Goal: Transaction & Acquisition: Purchase product/service

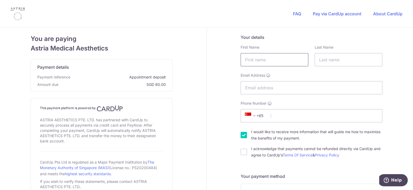
click at [270, 63] on input "text" at bounding box center [275, 59] width 68 height 13
type input "[PERSON_NAME]"
type input "[EMAIL_ADDRESS][PERSON_NAME][DOMAIN_NAME]"
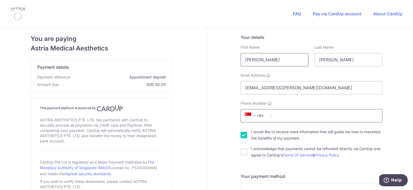
type input "90272153"
type input "247908"
type input "[STREET_ADDRESS]"
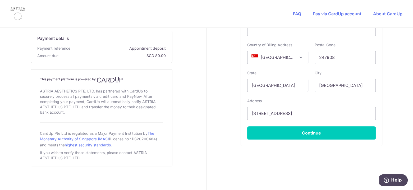
scroll to position [236, 0]
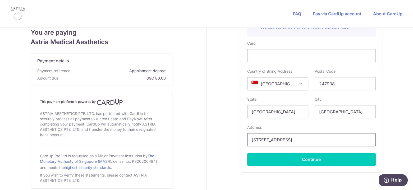
click at [316, 143] on input "[STREET_ADDRESS]" at bounding box center [311, 139] width 129 height 13
type input "q"
type input "[STREET_ADDRESS]"
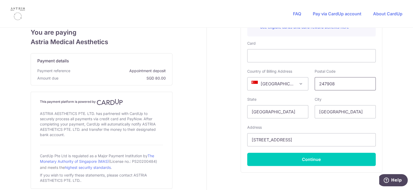
click at [335, 83] on input "247908" at bounding box center [345, 83] width 61 height 13
drag, startPoint x: 325, startPoint y: 113, endPoint x: 320, endPoint y: 115, distance: 4.9
click at [325, 113] on input "[GEOGRAPHIC_DATA]" at bounding box center [345, 111] width 61 height 13
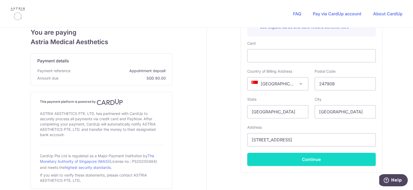
click at [289, 155] on button "Continue" at bounding box center [311, 159] width 129 height 13
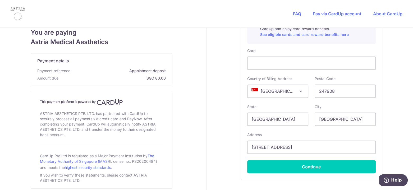
scroll to position [43, 0]
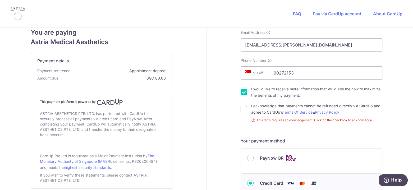
click at [241, 110] on input "I acknowledge that payments cannot be refunded directly via CardUp and agree to…" at bounding box center [244, 109] width 6 height 6
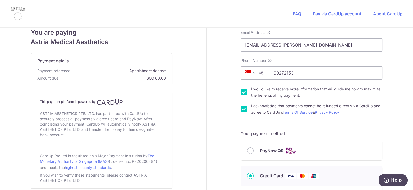
click at [241, 110] on input "I acknowledge that payments cannot be refunded directly via CardUp and agree to…" at bounding box center [244, 109] width 6 height 6
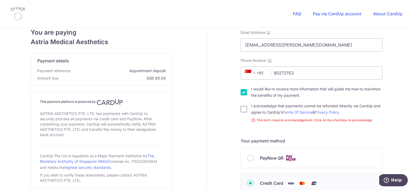
click at [241, 110] on input "I acknowledge that payments cannot be refunded directly via CardUp and agree to…" at bounding box center [244, 109] width 6 height 6
checkbox input "true"
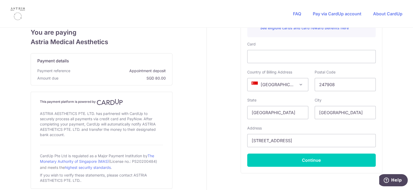
scroll to position [262, 0]
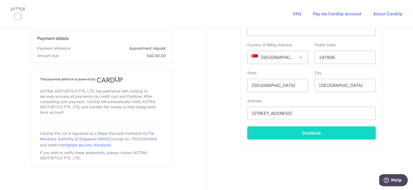
click at [321, 129] on button "Continue" at bounding box center [311, 133] width 129 height 13
type input "**** 5953"
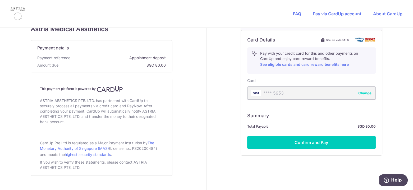
scroll to position [208, 0]
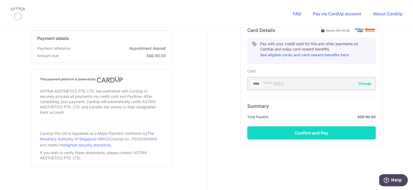
click at [330, 136] on button "Confirm and Pay" at bounding box center [311, 133] width 129 height 13
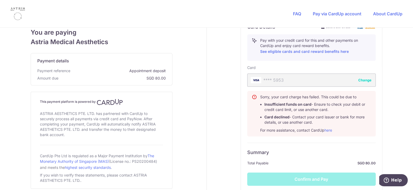
drag, startPoint x: 267, startPoint y: 101, endPoint x: 267, endPoint y: 108, distance: 6.4
click at [363, 79] on button "Change" at bounding box center [365, 79] width 13 height 5
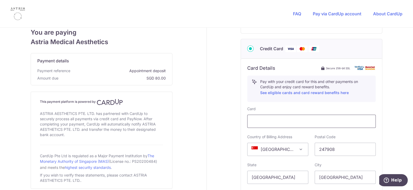
scroll to position [132, 0]
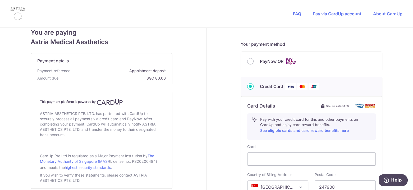
click at [271, 60] on span "PayNow QR" at bounding box center [272, 61] width 24 height 6
click at [254, 60] on input "PayNow QR" at bounding box center [250, 61] width 6 height 6
radio input "true"
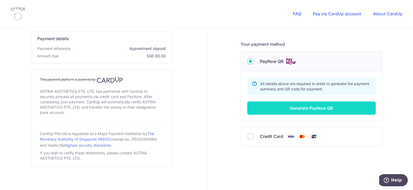
click at [308, 108] on button "Generate PayNow QR" at bounding box center [311, 108] width 129 height 13
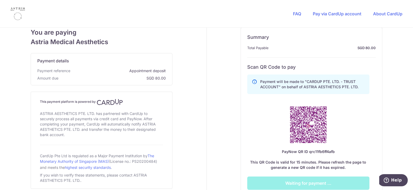
scroll to position [185, 0]
